Goal: Task Accomplishment & Management: Complete application form

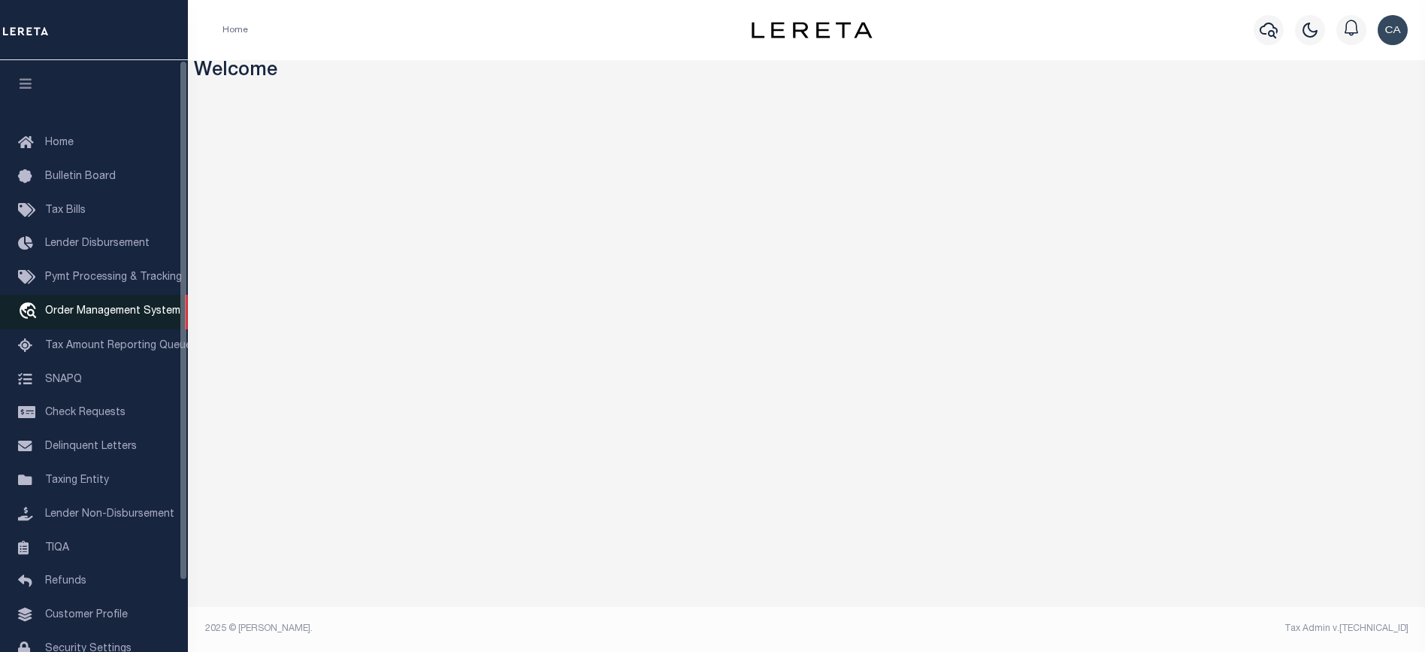
click at [113, 311] on span "Order Management System" at bounding box center [112, 311] width 135 height 11
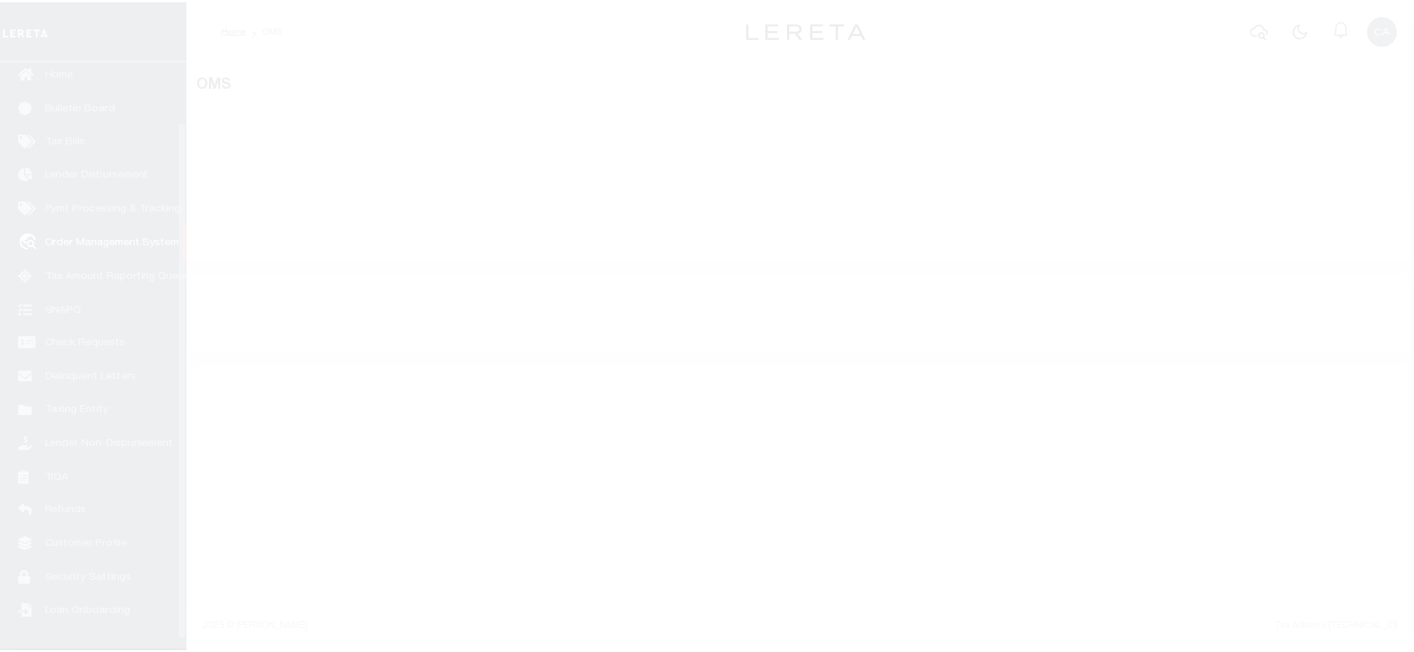
scroll to position [80, 0]
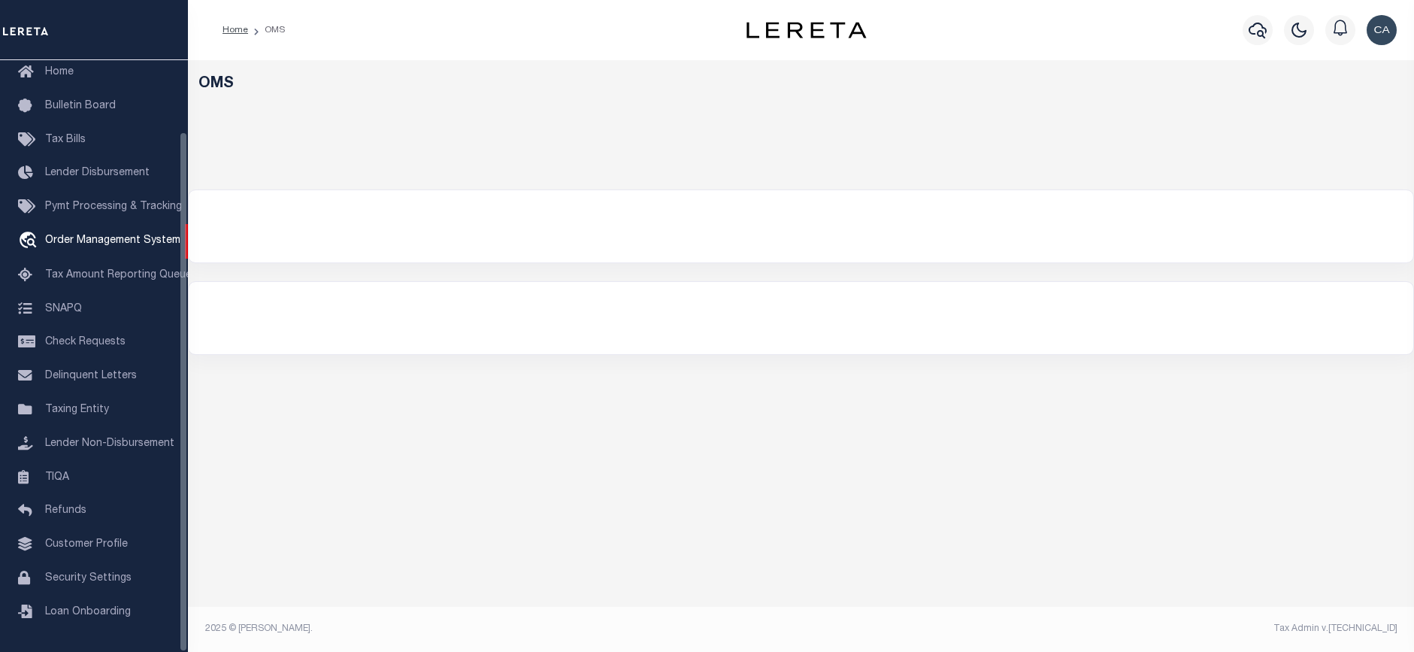
select select "200"
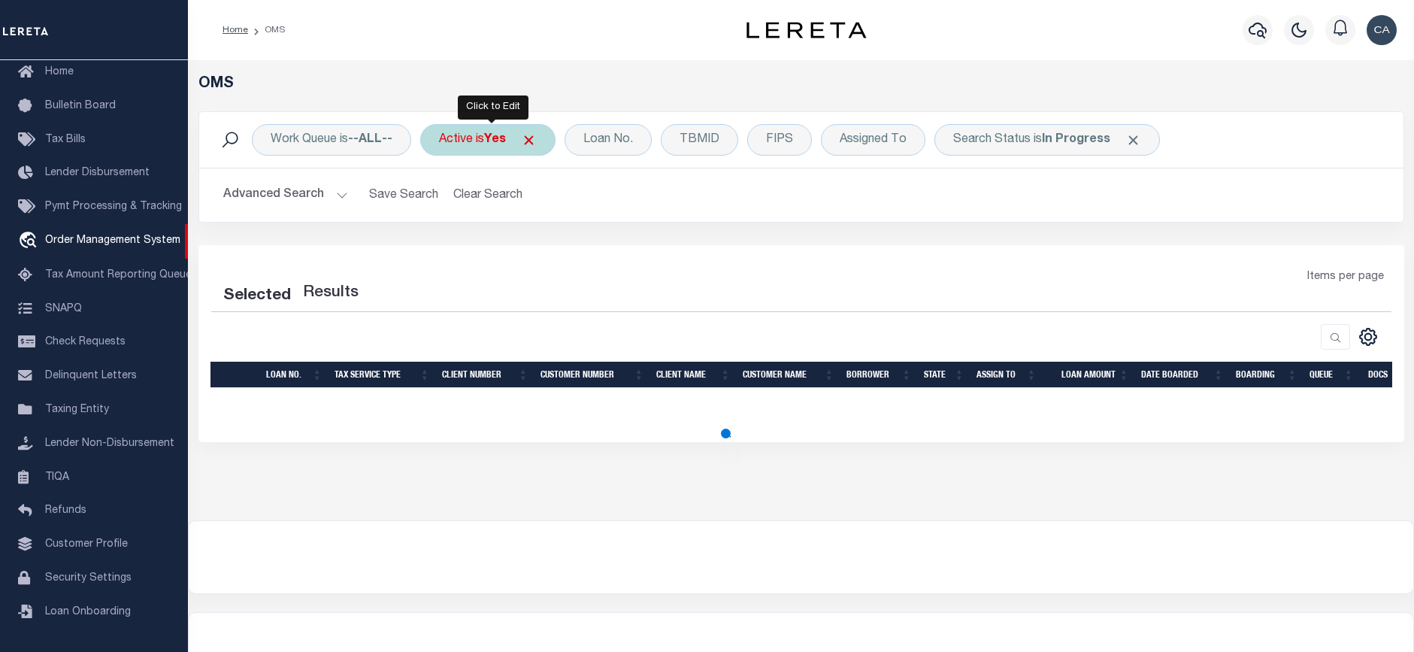
click at [531, 138] on span at bounding box center [529, 140] width 16 height 16
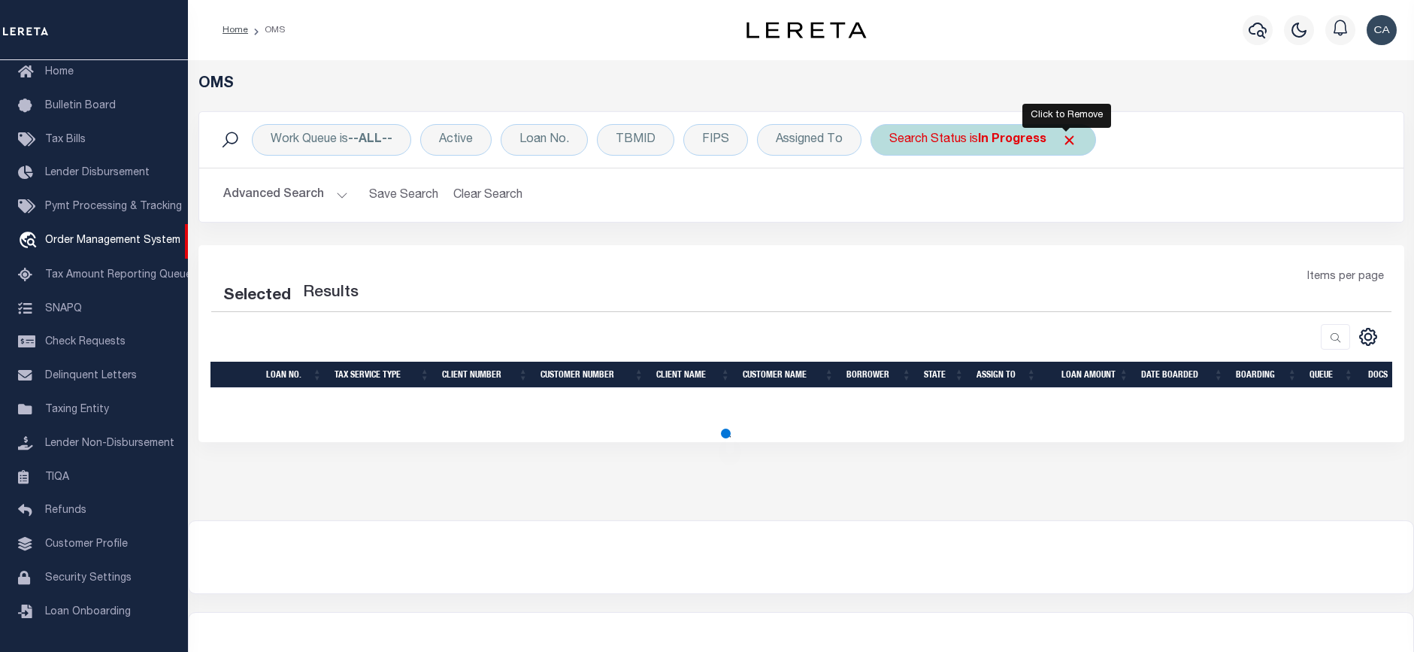
click at [1061, 138] on span "Click to Remove" at bounding box center [1069, 140] width 16 height 16
select select "200"
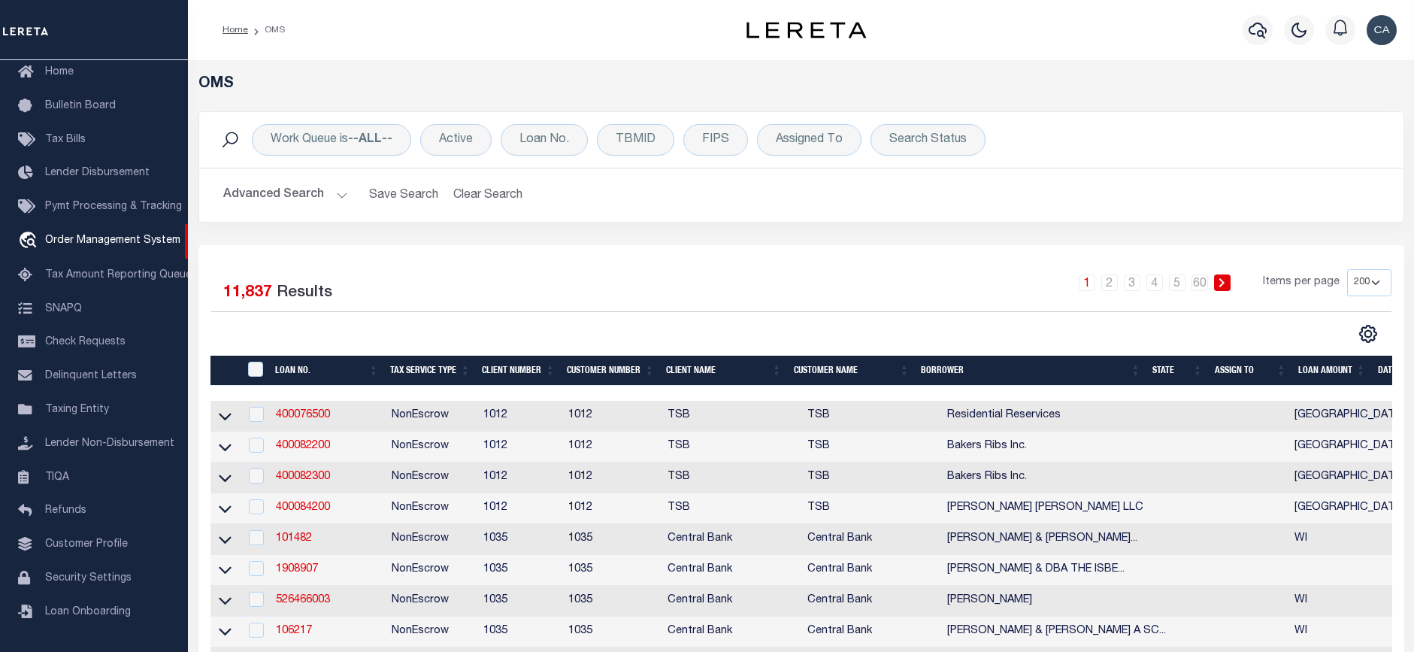
scroll to position [202, 0]
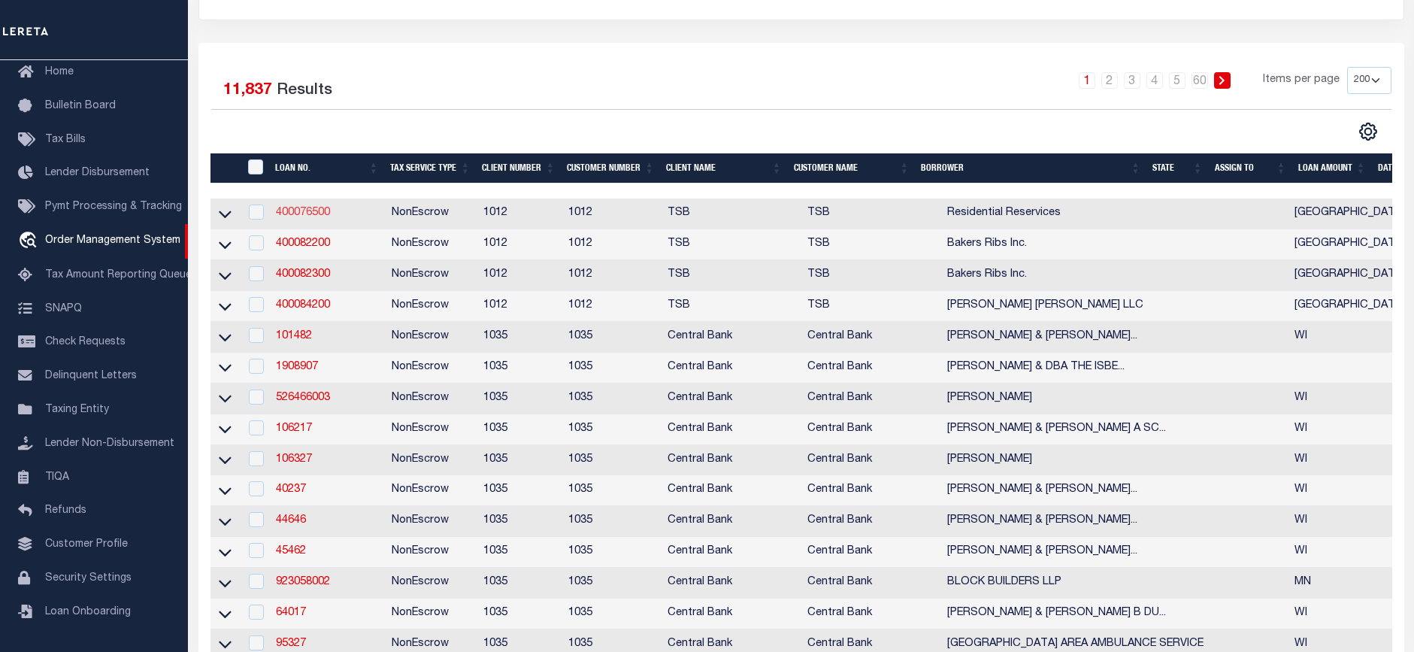
click at [312, 211] on link "400076500" at bounding box center [303, 212] width 54 height 11
type input "400076500"
type input "Residential Reservices"
select select "False"
select select
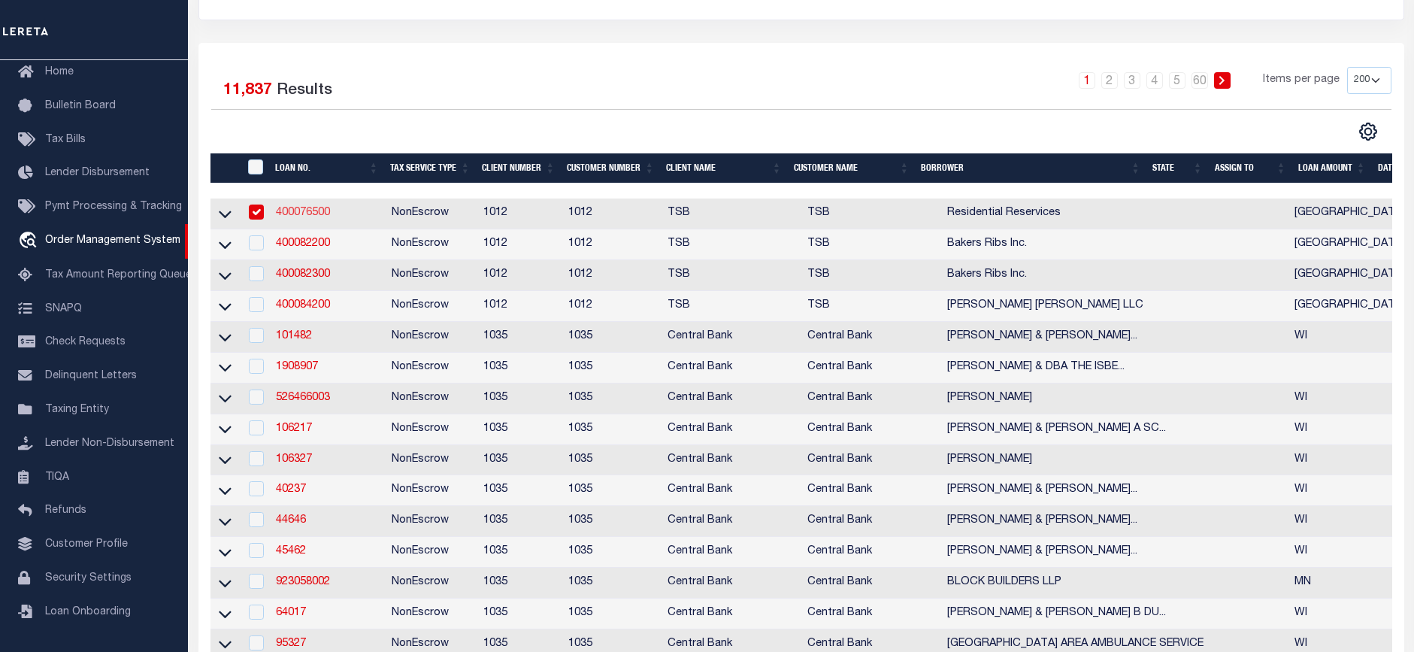
select select
select select "NonEscrow"
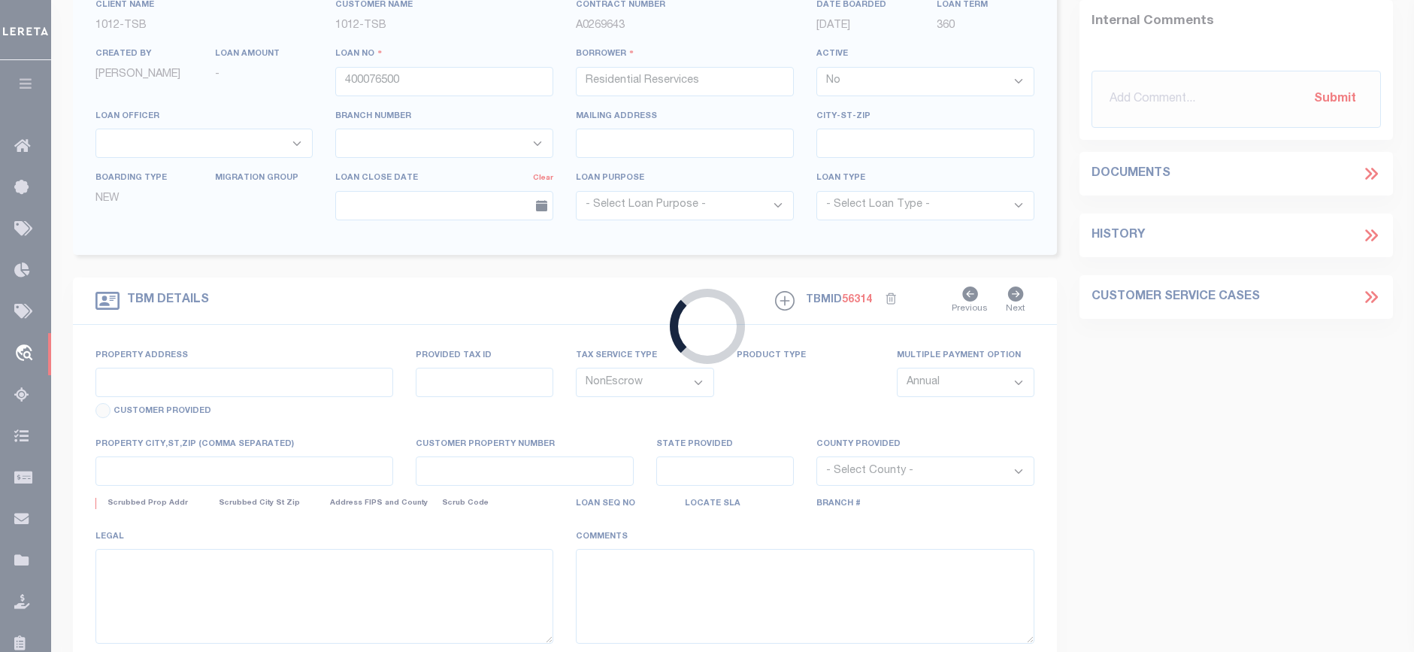
select select
type input "[GEOGRAPHIC_DATA]"
select select "[GEOGRAPHIC_DATA]"
type textarea "[STREET_ADDRESS]"
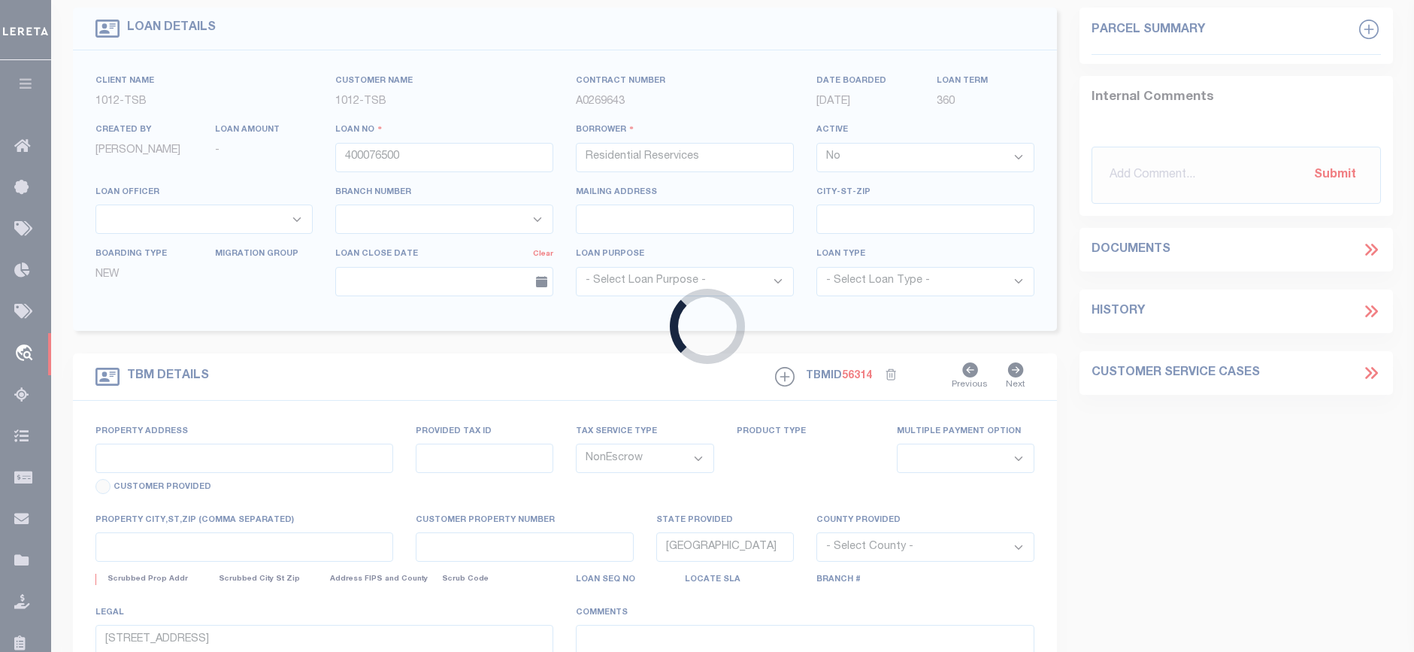
select select "4117"
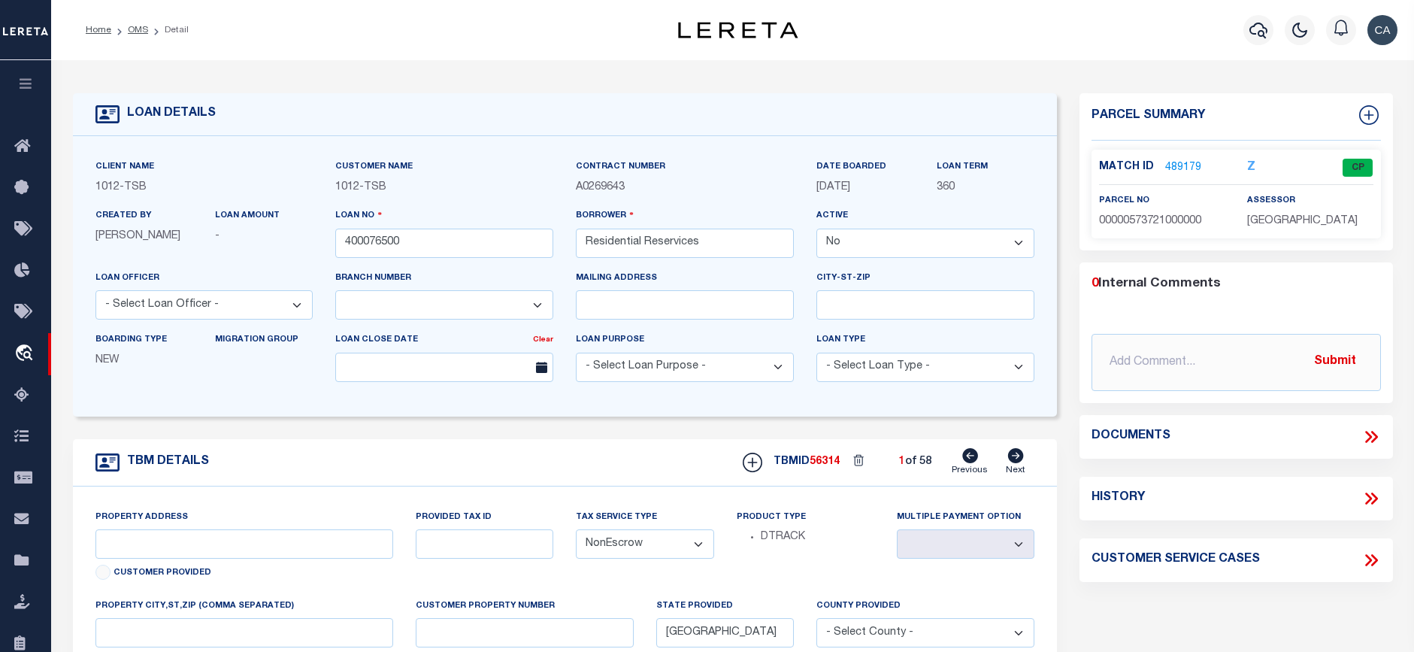
click at [636, 81] on div "LOAN DETAILS Client Name 1012 - TSB Customer Name 1012 -" at bounding box center [733, 495] width 1342 height 840
click at [1266, 198] on label "assessor" at bounding box center [1271, 201] width 48 height 13
click at [997, 195] on div "Loan Term 360" at bounding box center [985, 183] width 120 height 49
click at [1165, 168] on link "489179" at bounding box center [1183, 168] width 36 height 16
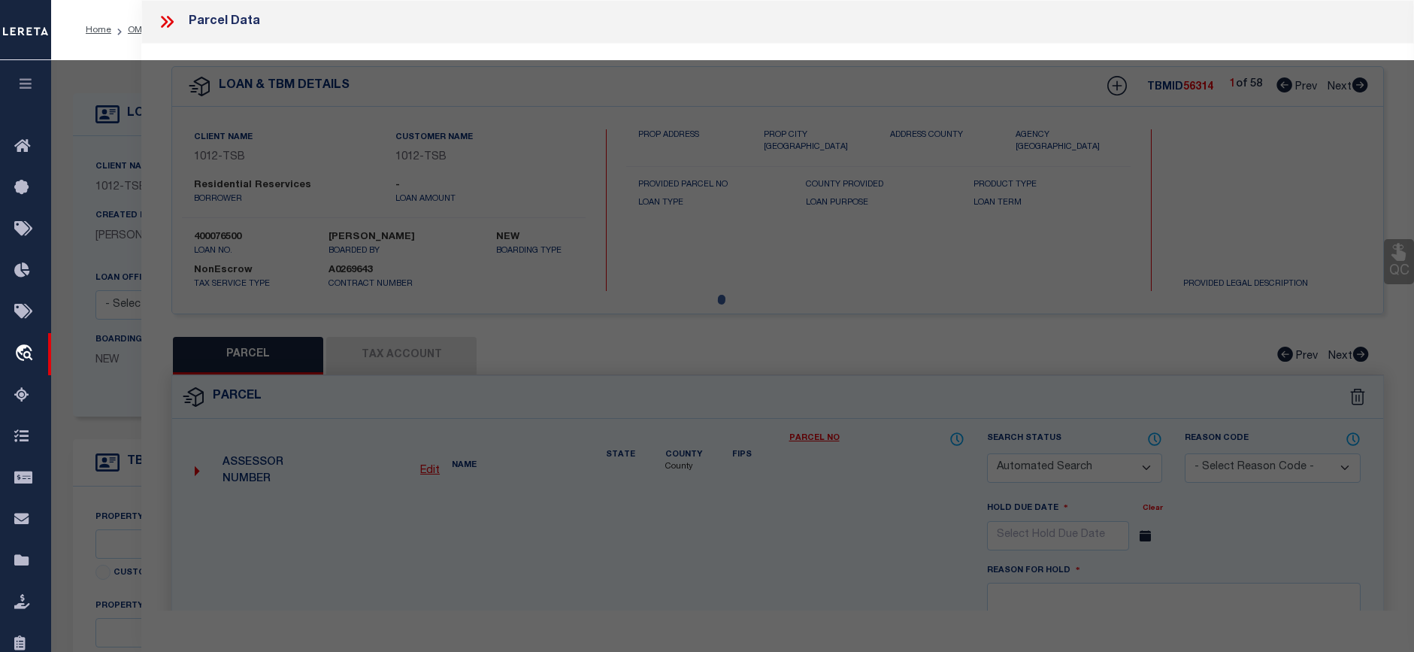
checkbox input "false"
select select "CP"
type input "RESIDENTIAL RESERVICES LLC"
type input "00000573721000000"
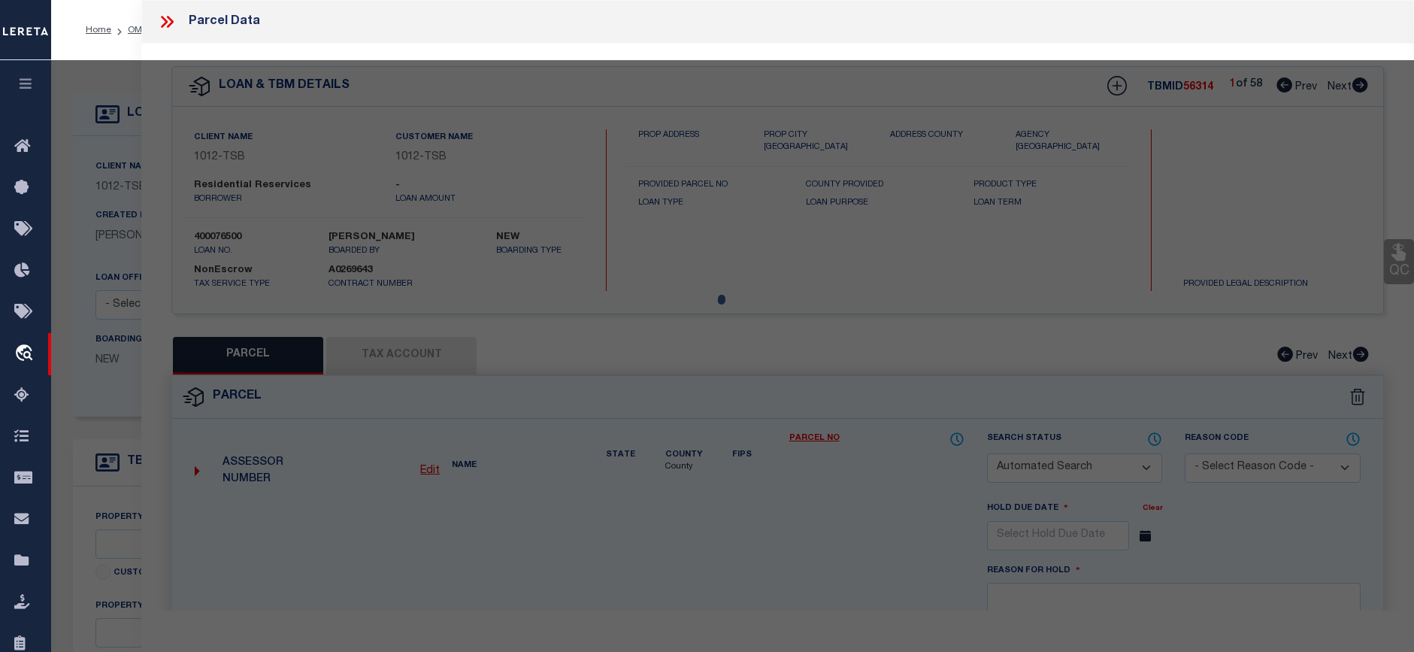
type input "11519 [PERSON_NAME]"
type input "DALLAS [GEOGRAPHIC_DATA]"
type textarea "[PERSON_NAME] BLK 5/6363 LOT 14 INT201100126618 DD05052011 CO-DC 6363 005 01400…"
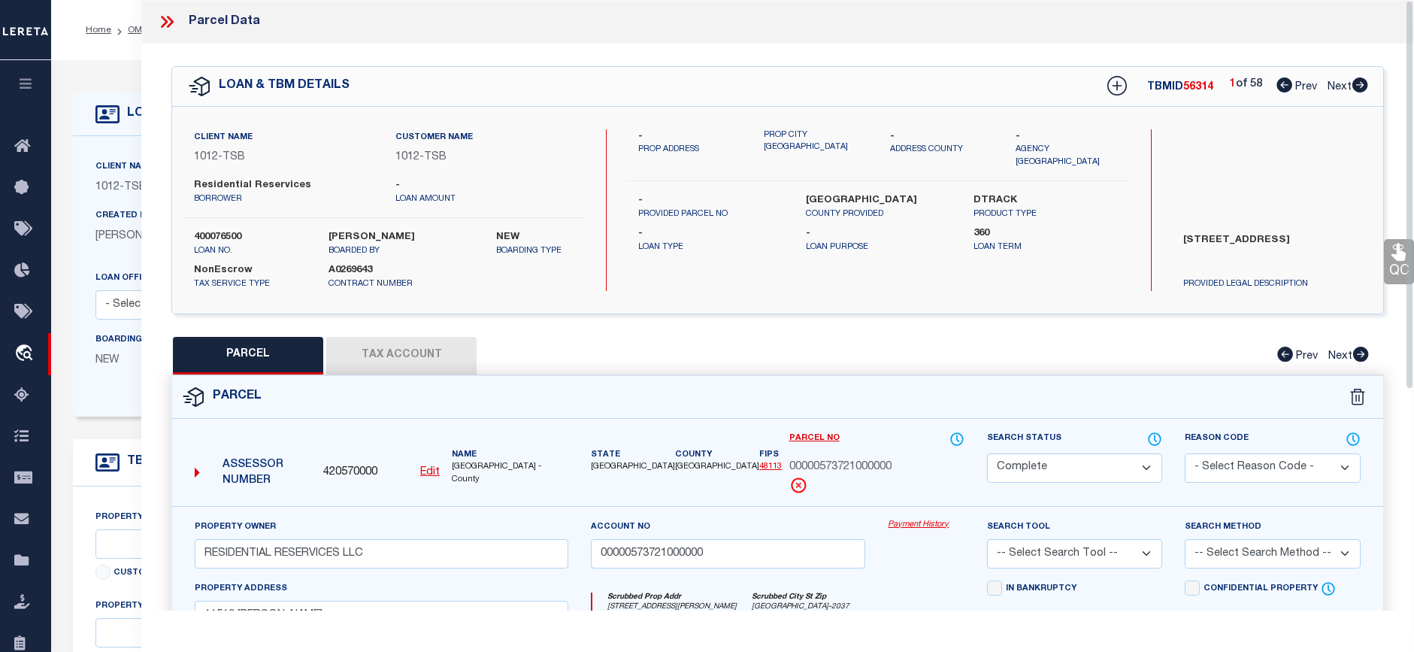
click at [396, 344] on button "Tax Account" at bounding box center [401, 356] width 150 height 38
select select "100"
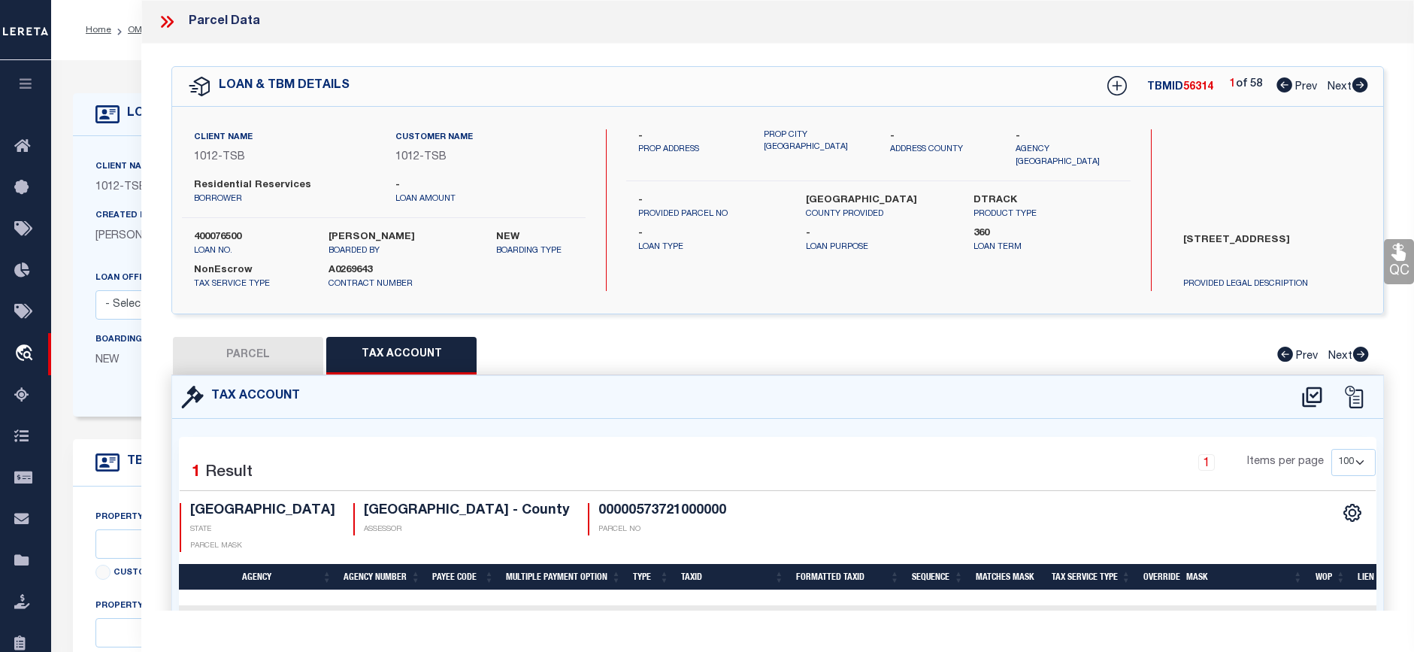
click at [161, 21] on icon at bounding box center [167, 22] width 20 height 20
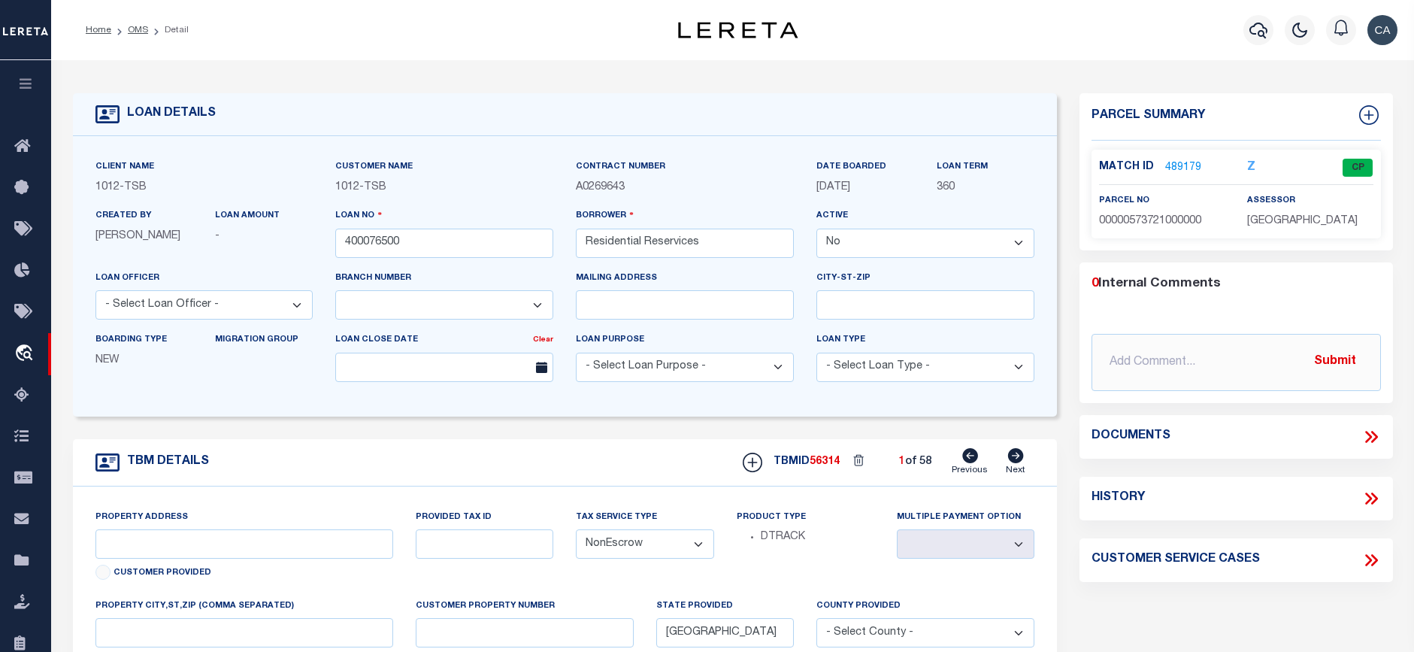
click at [1380, 439] on icon at bounding box center [1371, 437] width 20 height 20
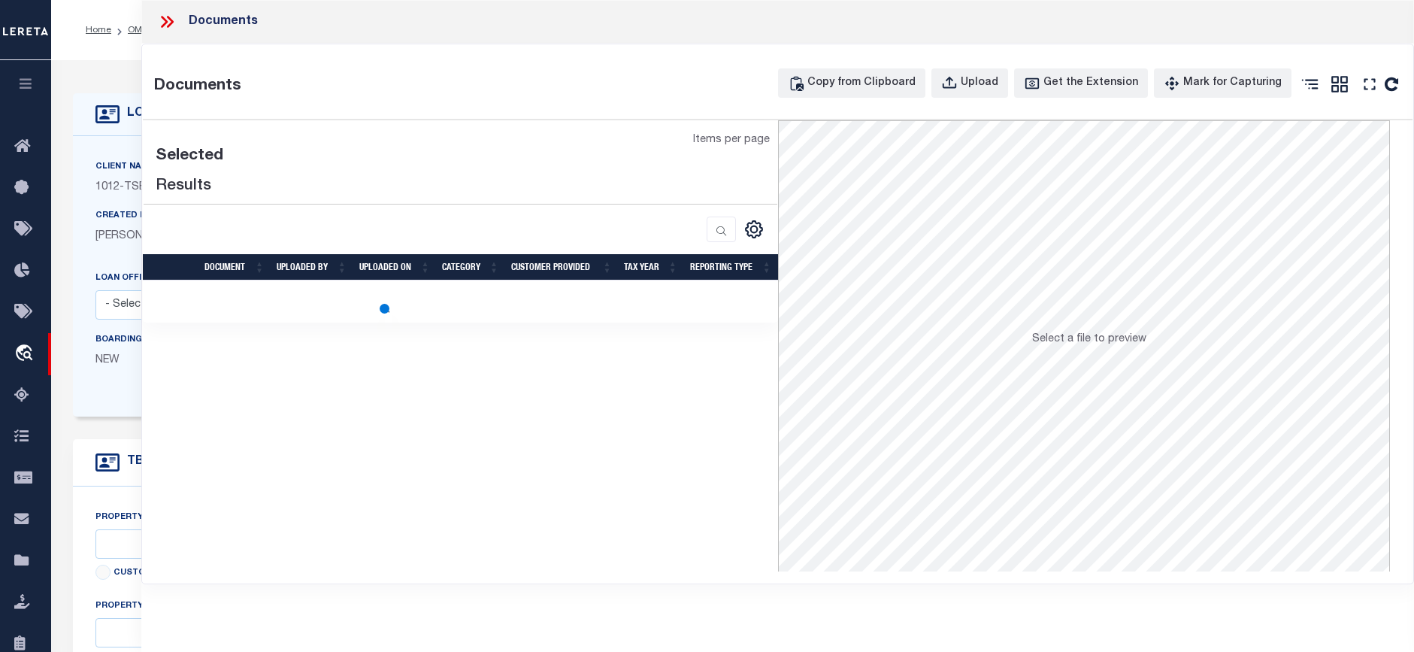
click at [166, 27] on icon at bounding box center [167, 22] width 20 height 20
